Goal: Find specific page/section: Find specific page/section

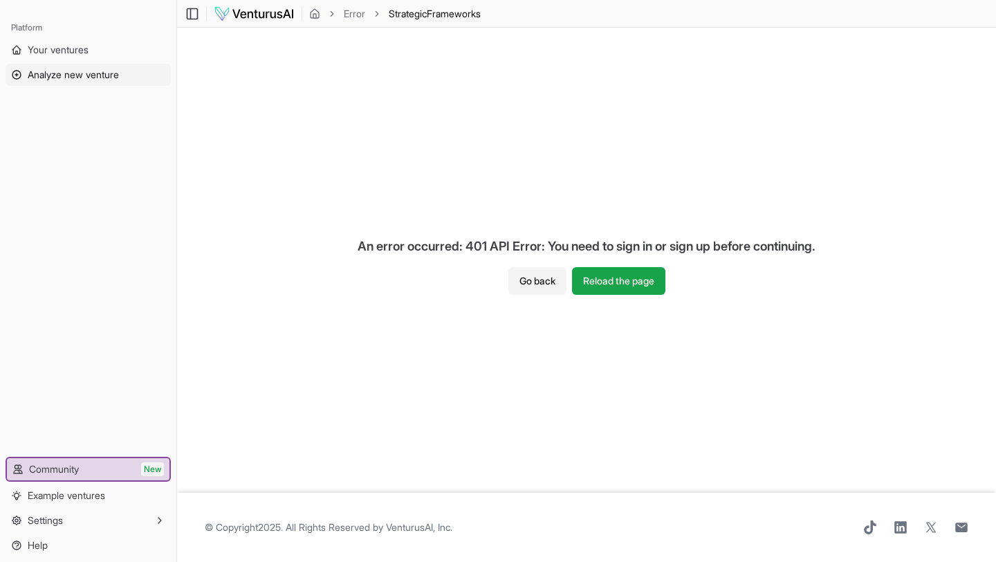
click at [79, 82] on link "Analyze new venture" at bounding box center [88, 75] width 165 height 22
click at [158, 519] on icon "button" at bounding box center [159, 520] width 11 height 11
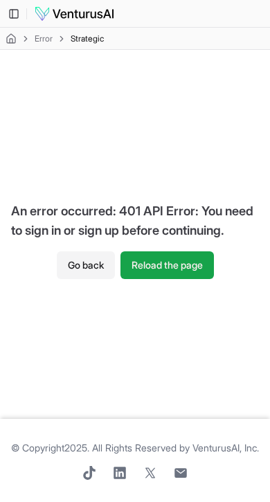
click at [73, 273] on button "Go back" at bounding box center [86, 265] width 58 height 28
